Goal: Task Accomplishment & Management: Use online tool/utility

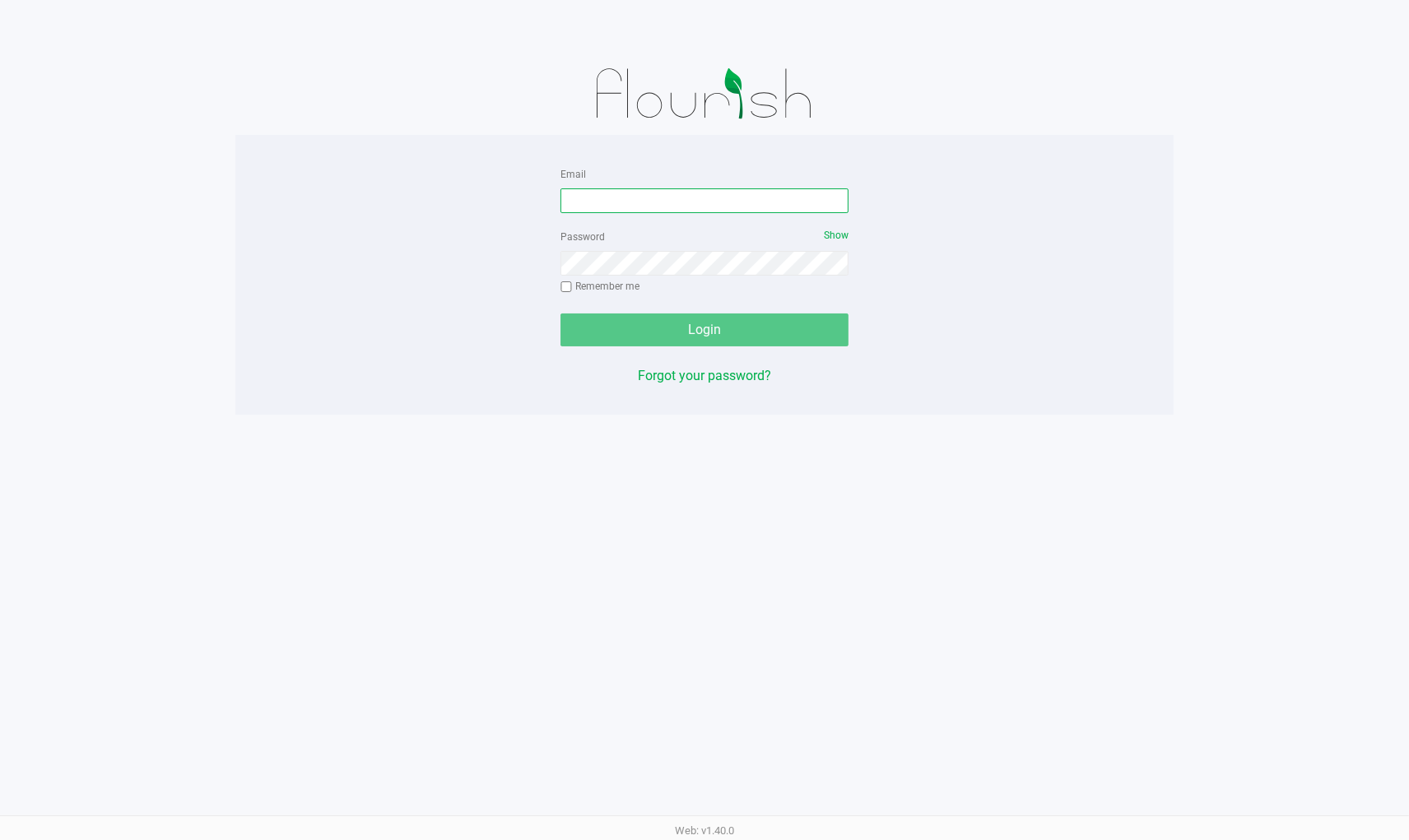
click at [794, 195] on input "Email" at bounding box center [704, 200] width 288 height 24
type input "[EMAIL_ADDRESS][DOMAIN_NAME]"
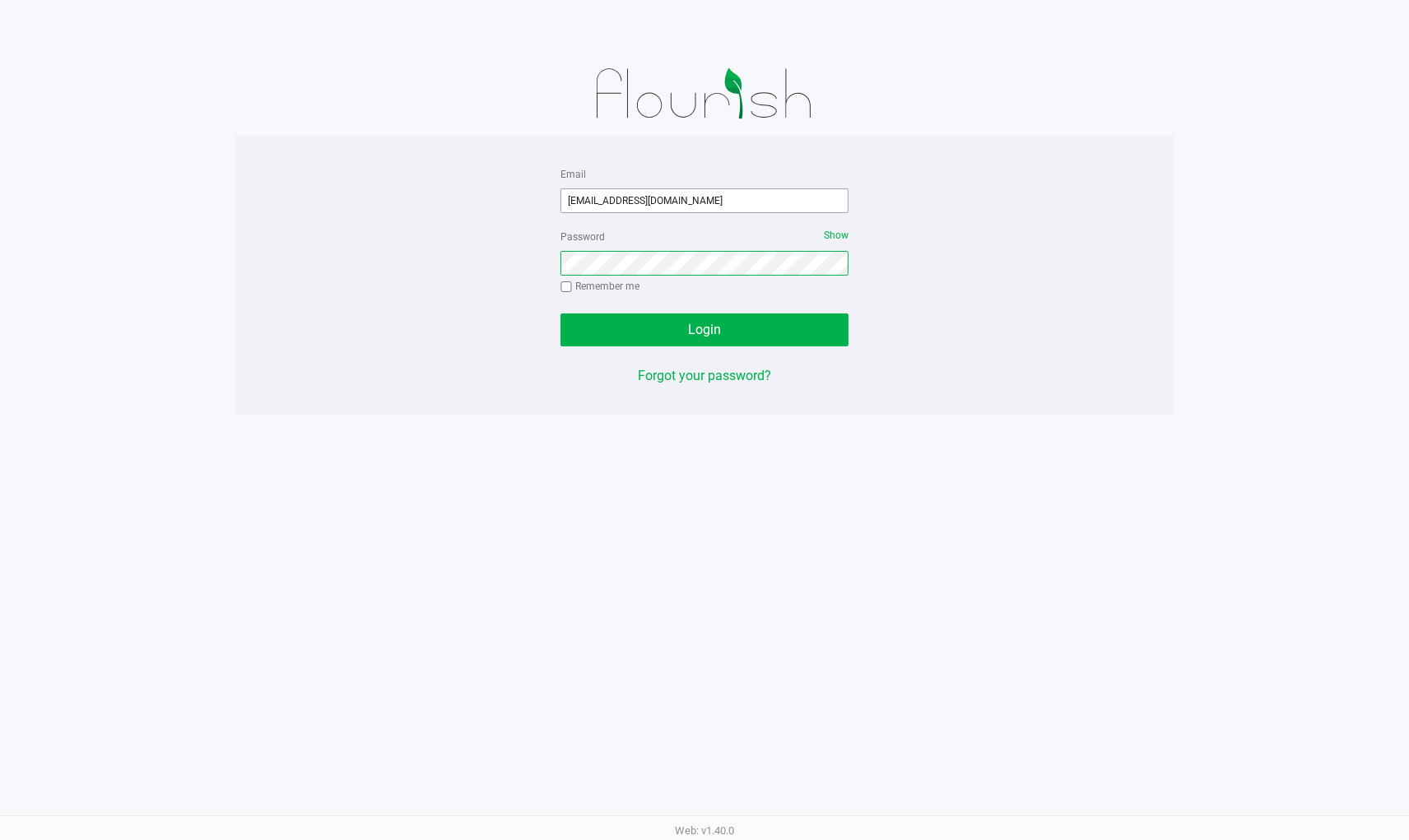
click at [560, 314] on button "Login" at bounding box center [704, 330] width 288 height 33
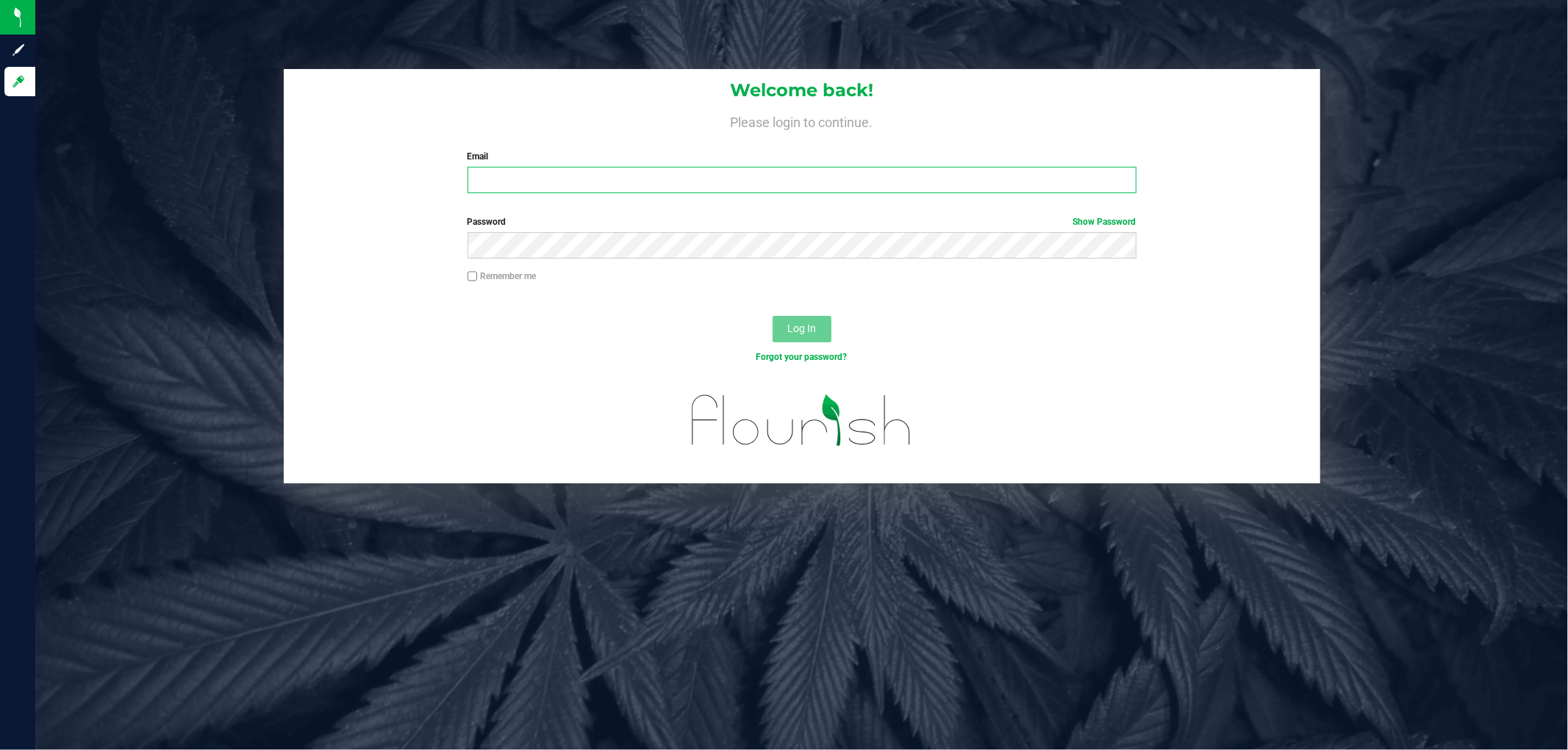
click at [913, 184] on input "Email" at bounding box center [802, 180] width 669 height 27
type input "[EMAIL_ADDRESS][DOMAIN_NAME]"
click at [772, 316] on button "Log In" at bounding box center [801, 328] width 59 height 27
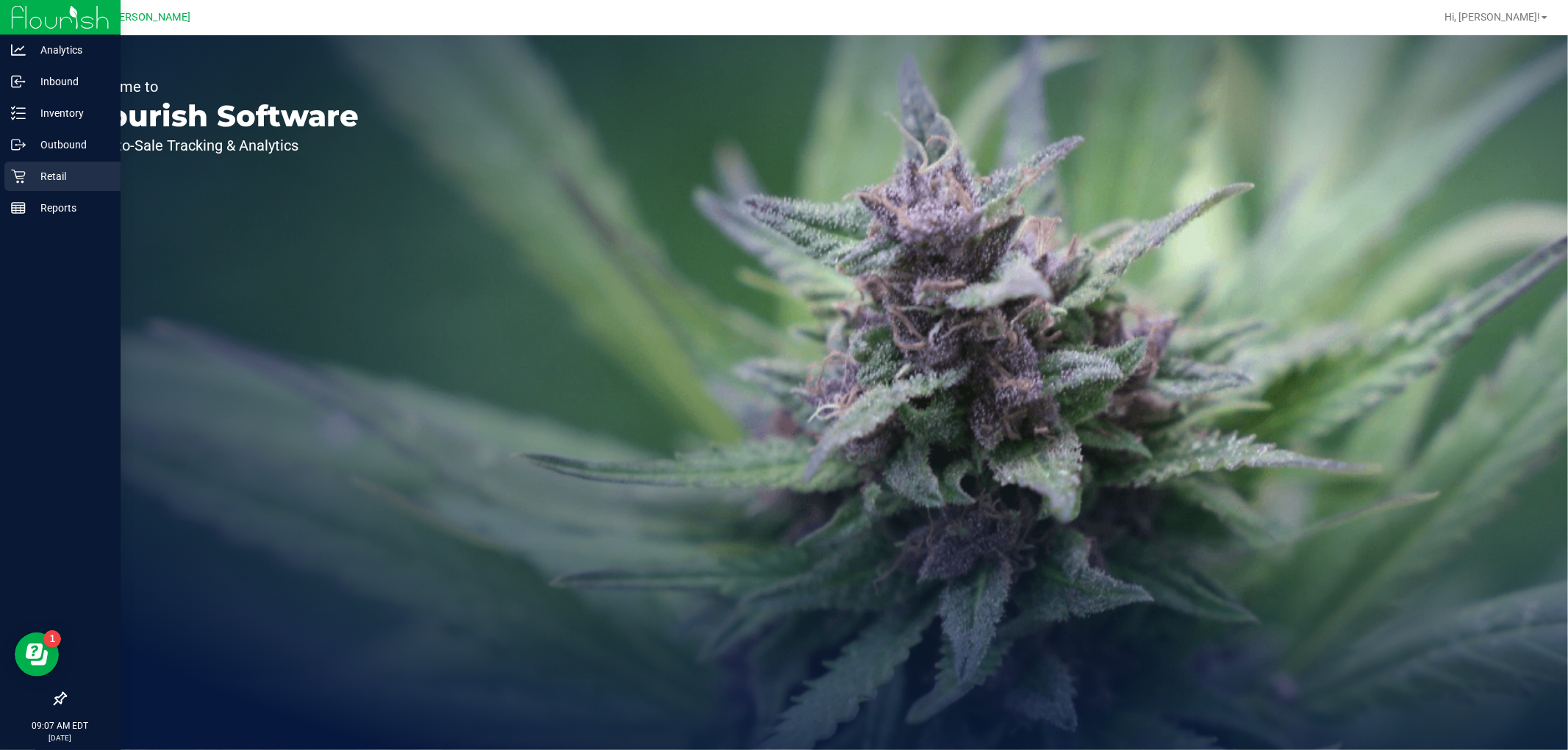
click at [33, 172] on p "Retail" at bounding box center [70, 176] width 88 height 18
